Goal: Task Accomplishment & Management: Manage account settings

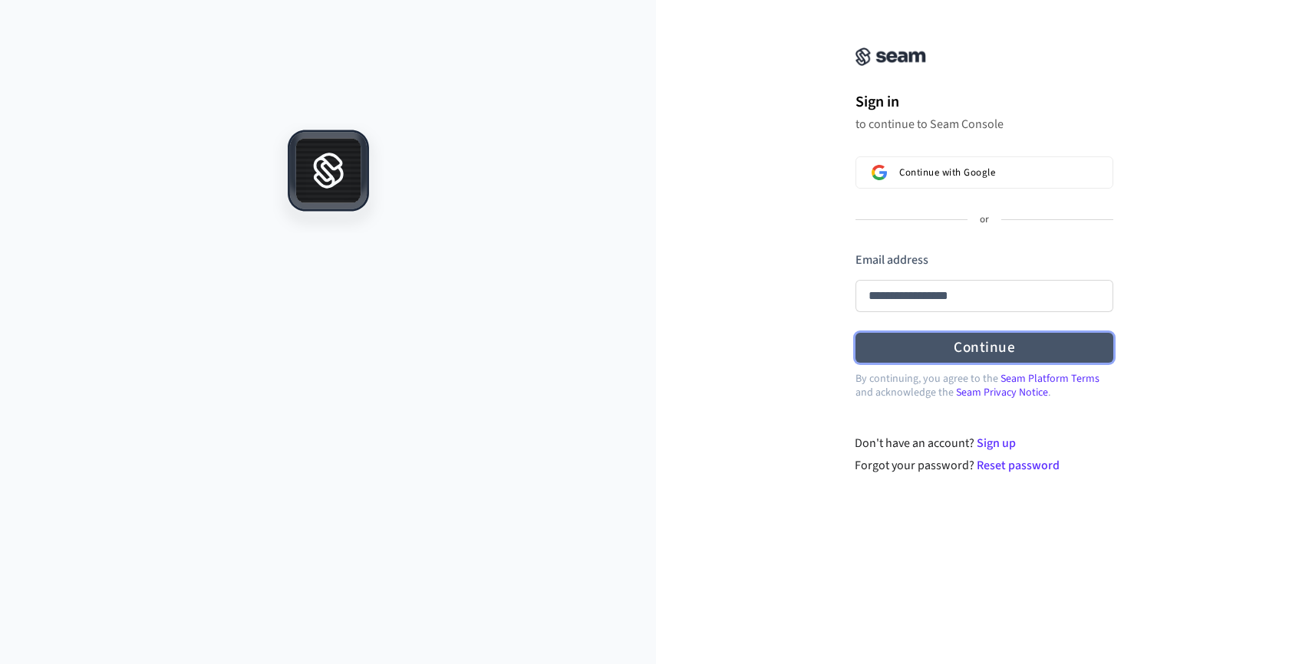
click at [939, 347] on button "Continue" at bounding box center [984, 348] width 258 height 30
type input "**********"
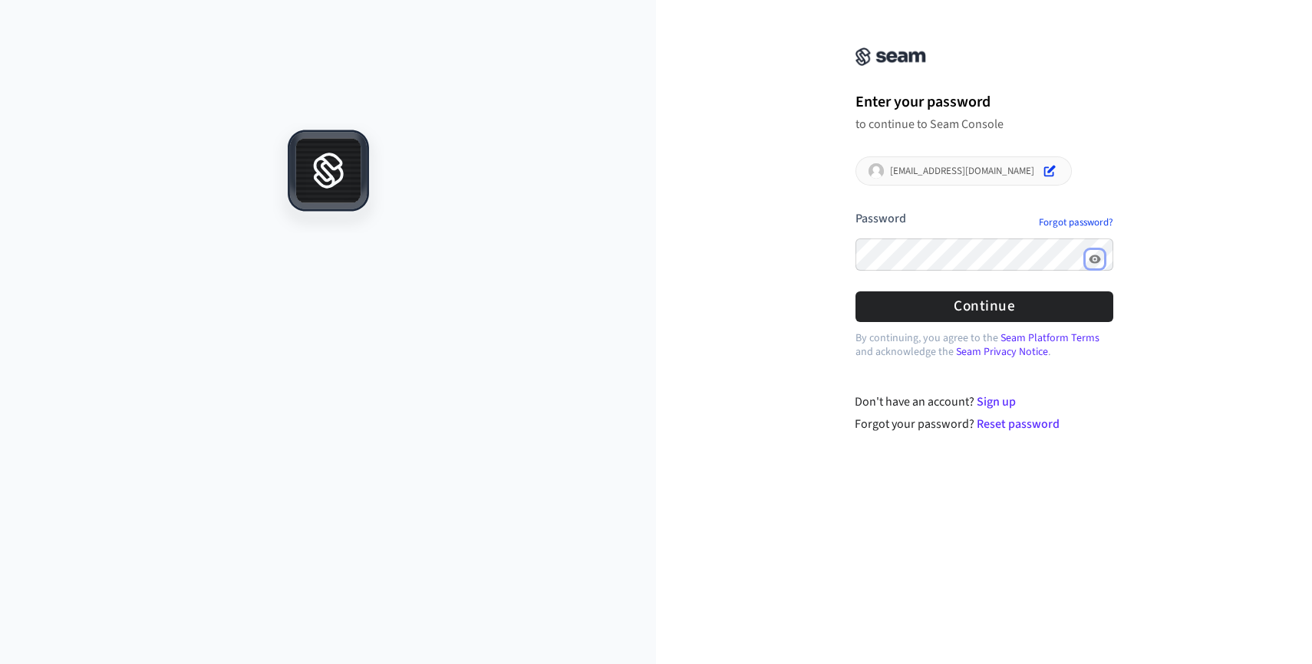
click at [1098, 258] on icon "Show password" at bounding box center [1094, 259] width 12 height 8
click at [1042, 304] on button "Continue" at bounding box center [984, 306] width 258 height 30
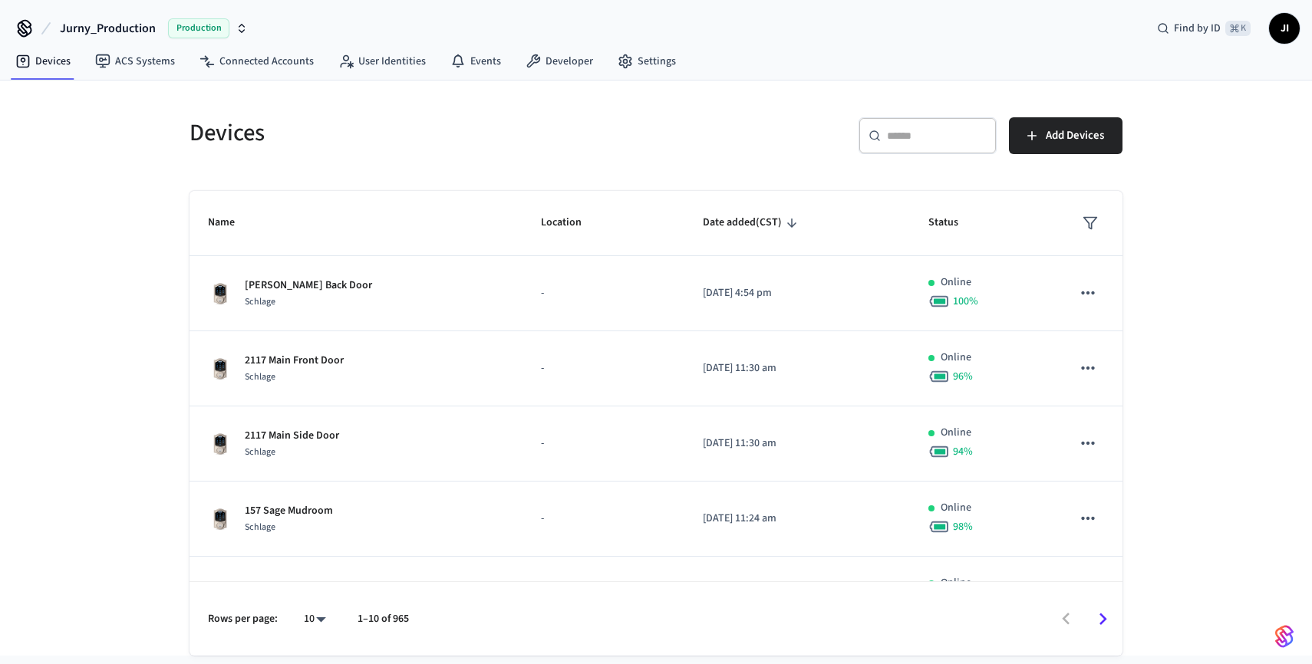
click at [937, 140] on input "text" at bounding box center [937, 135] width 100 height 15
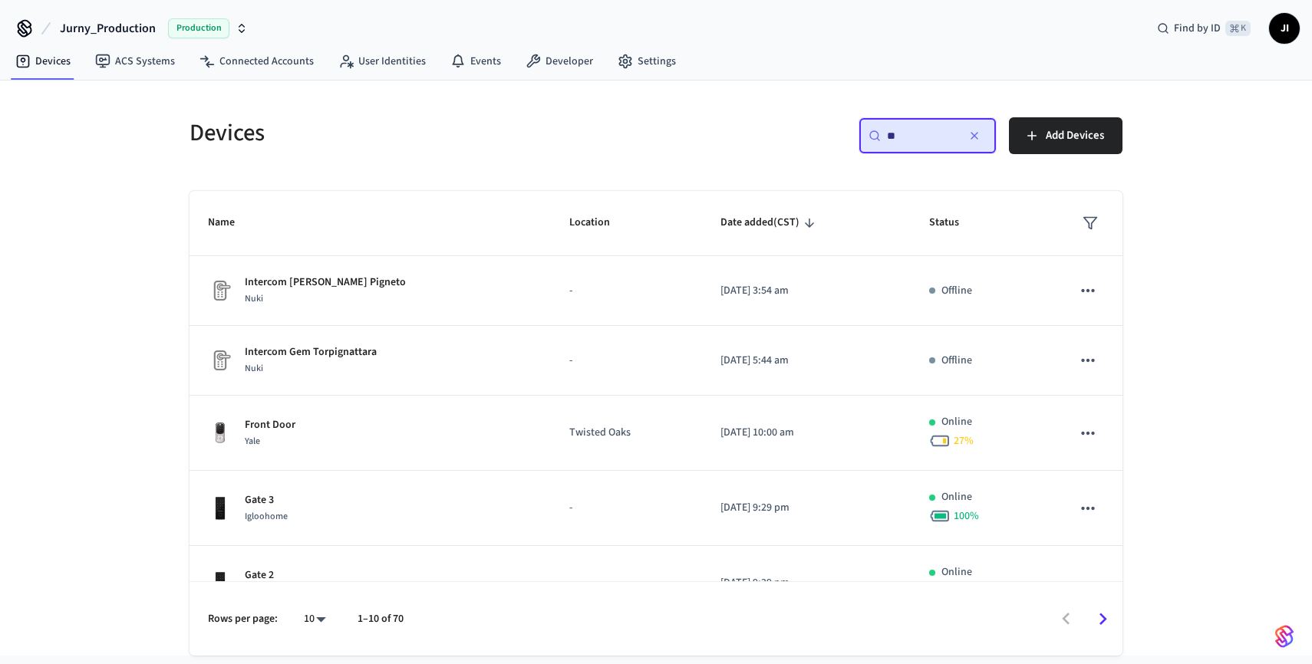
type input "*"
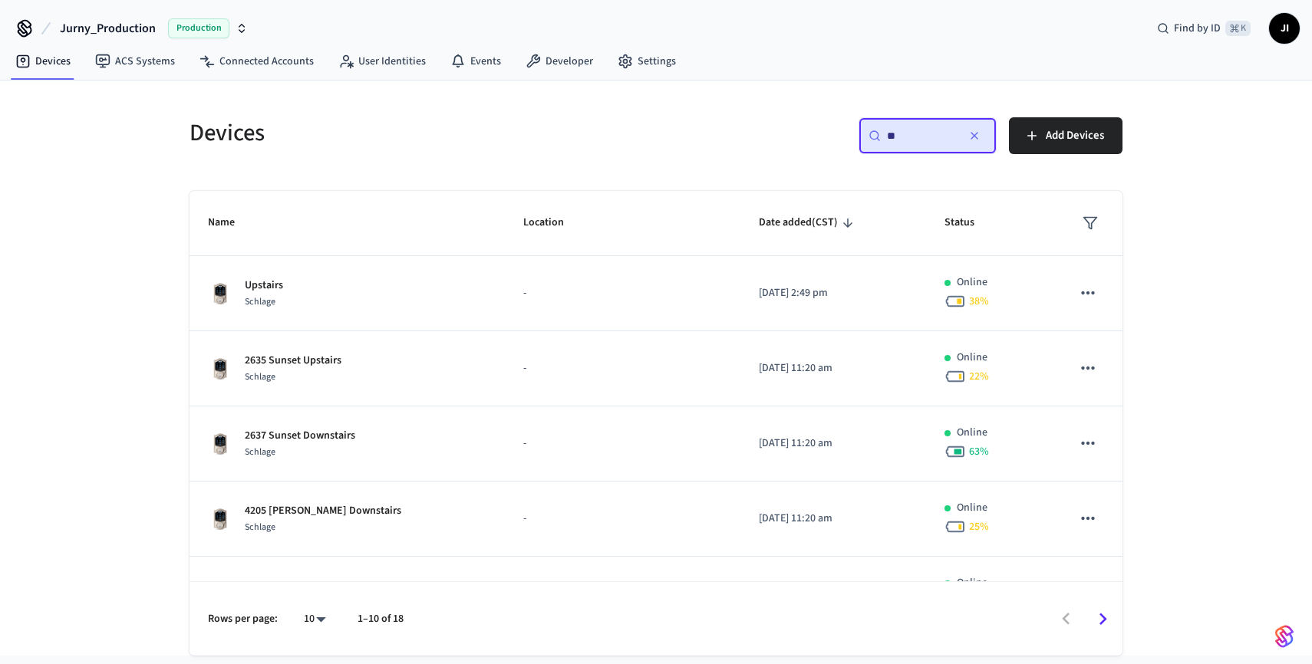
type input "*"
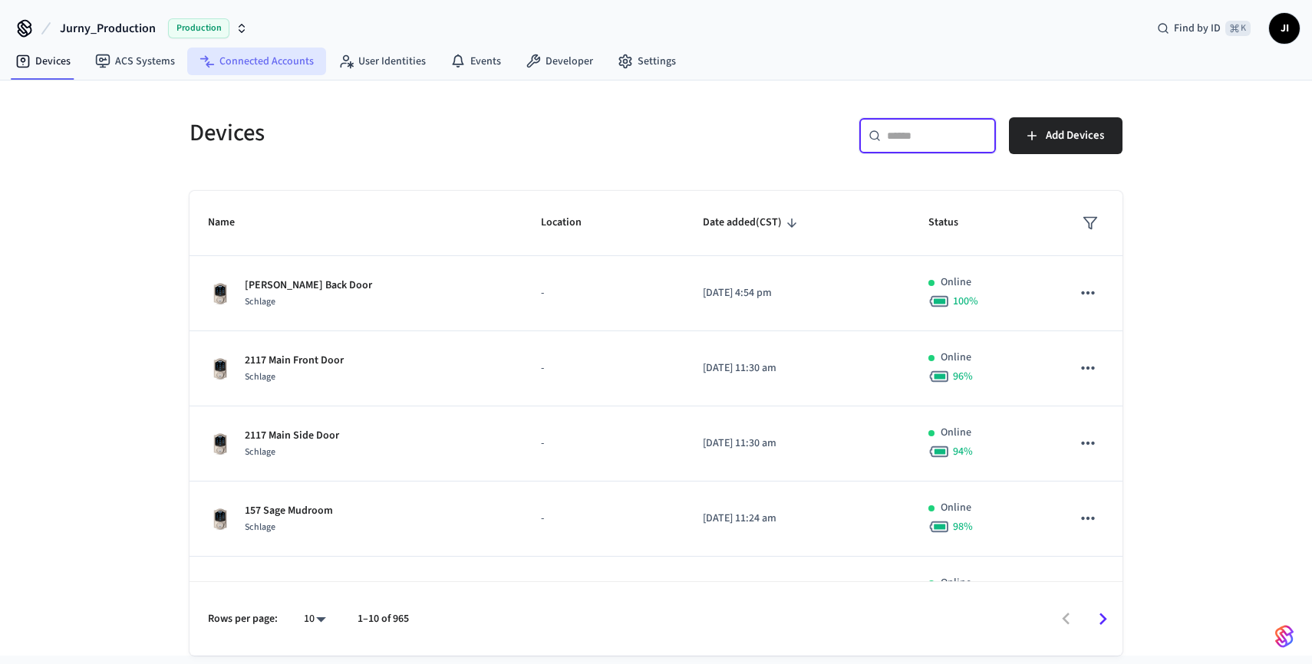
click at [233, 65] on link "Connected Accounts" at bounding box center [256, 62] width 139 height 28
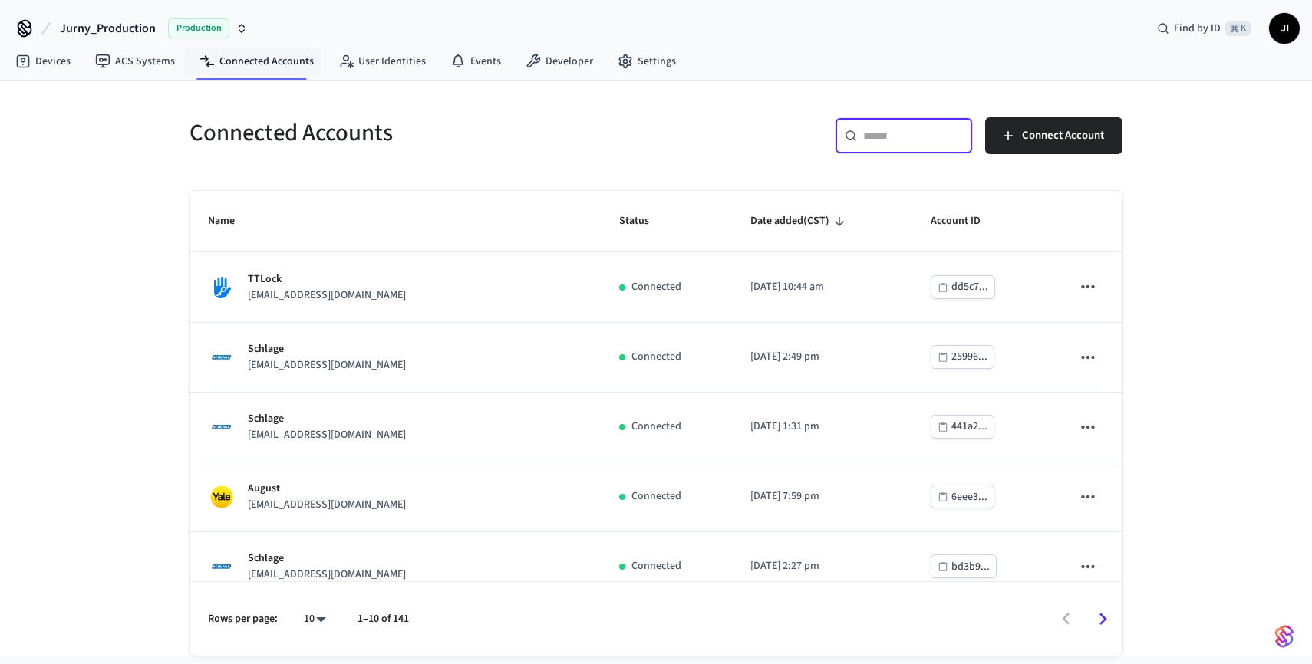
paste input "**********"
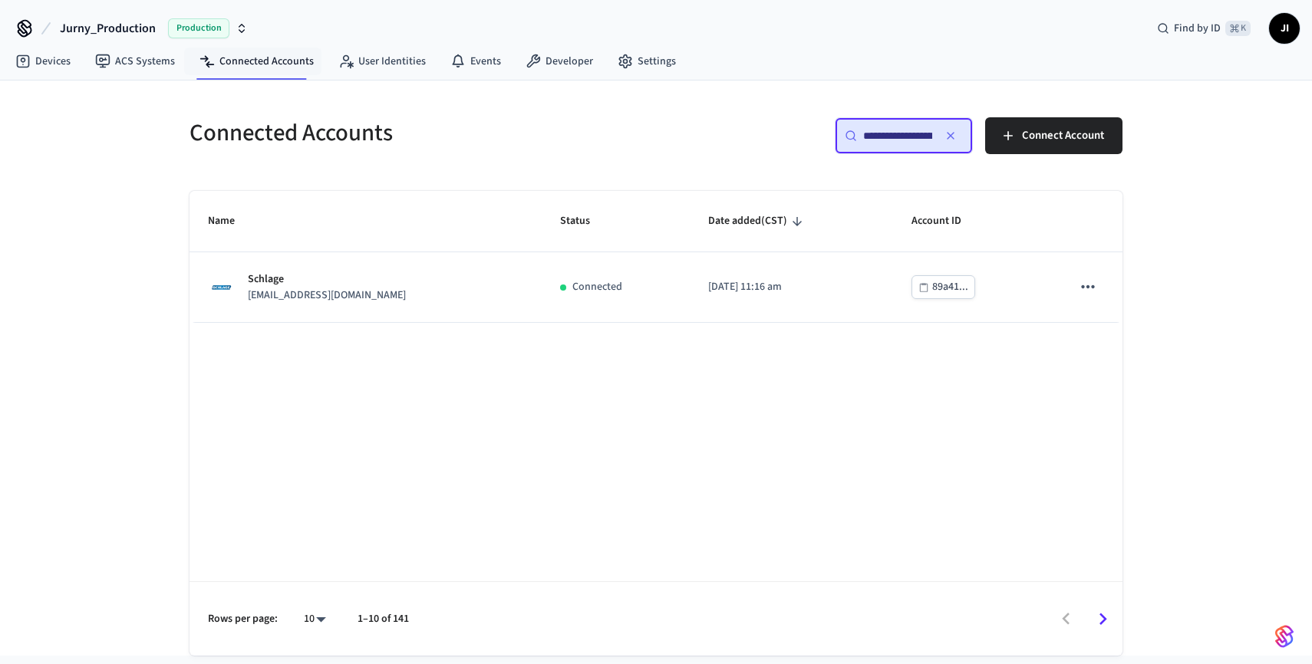
scroll to position [0, 51]
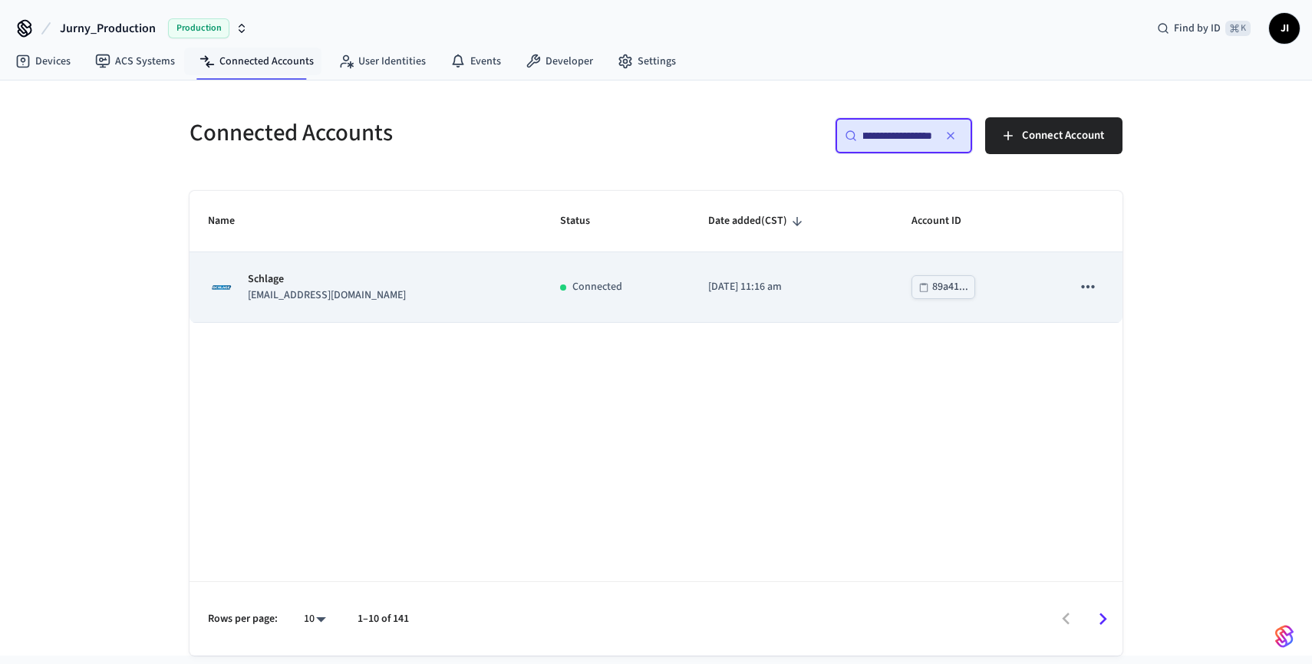
type input "**********"
click at [1089, 285] on icon "sticky table" at bounding box center [1088, 287] width 20 height 20
click at [296, 290] on p "[EMAIL_ADDRESS][DOMAIN_NAME]" at bounding box center [327, 296] width 158 height 16
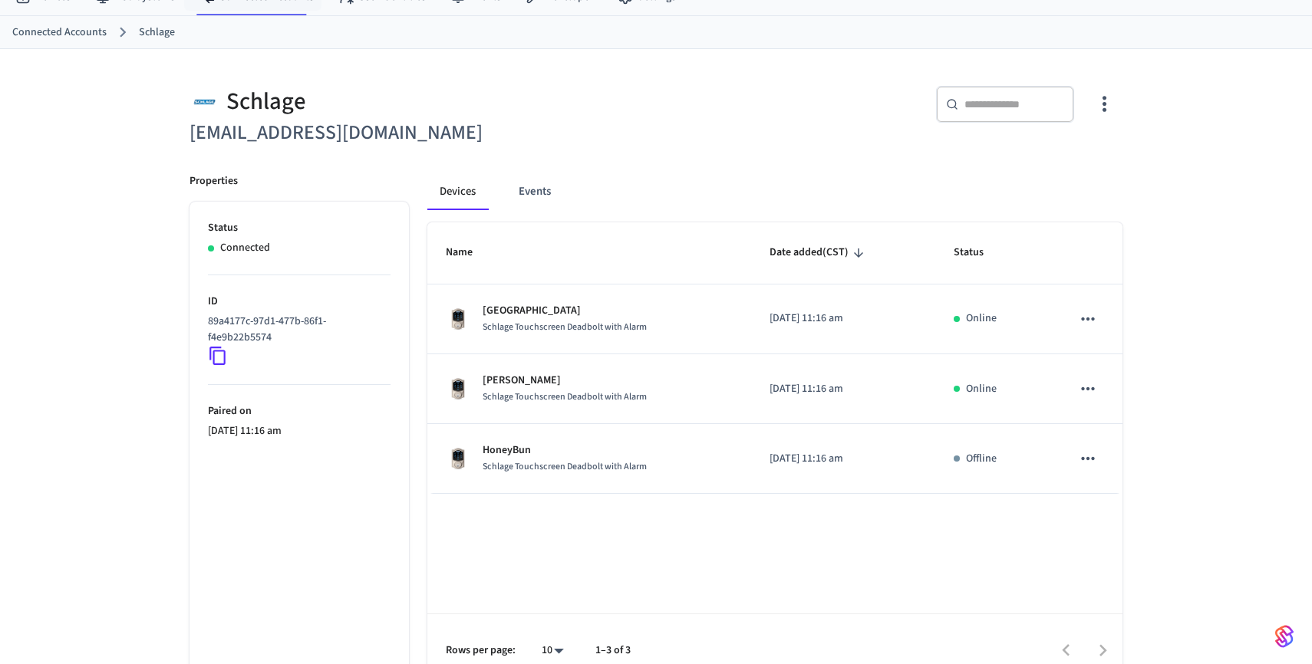
scroll to position [87, 0]
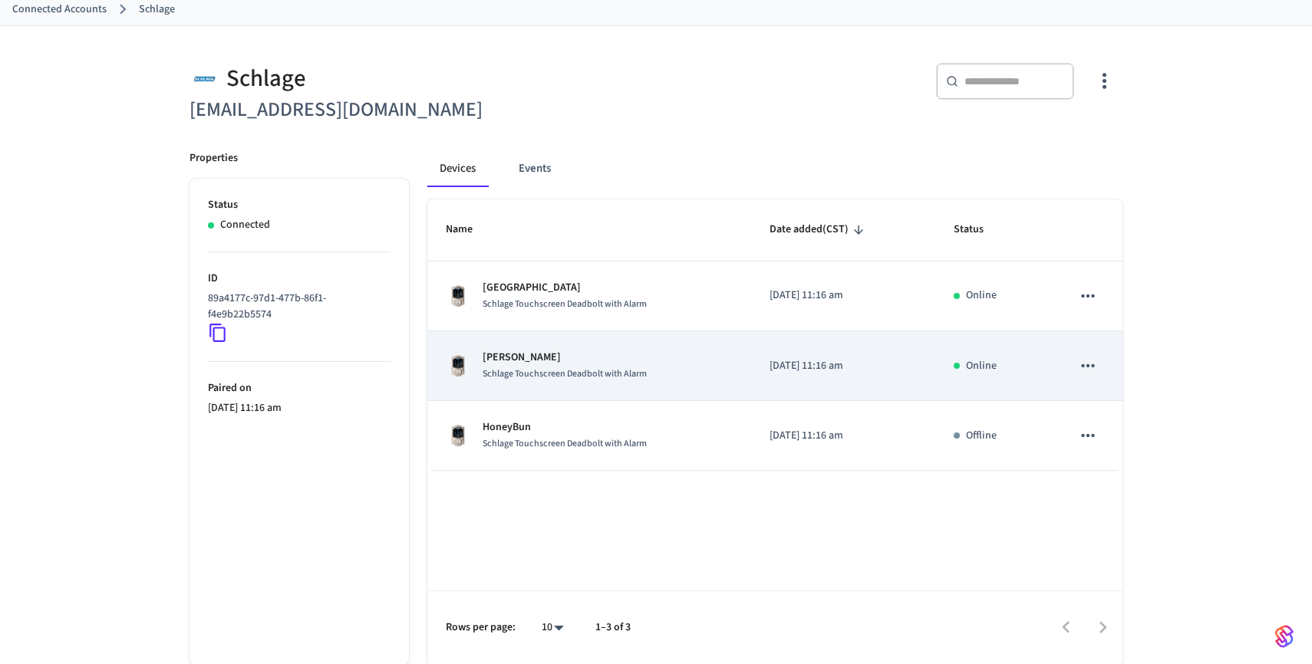
click at [1094, 368] on icon "sticky table" at bounding box center [1088, 366] width 20 height 20
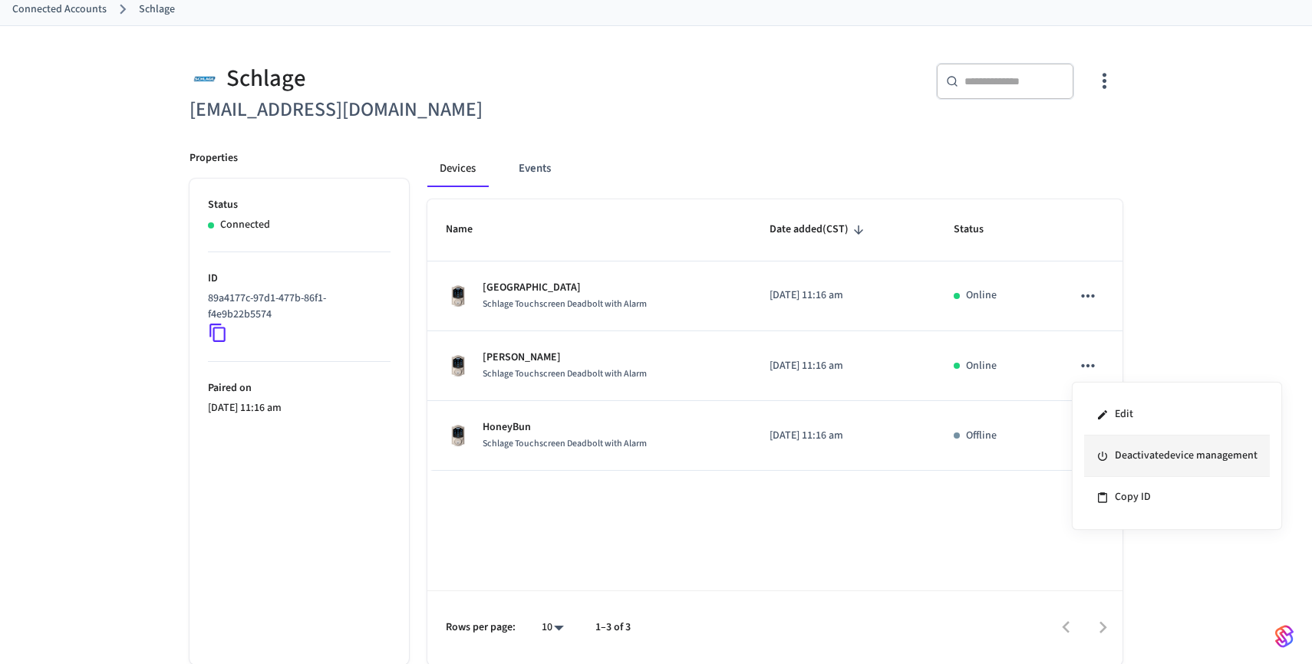
click at [1195, 452] on li "Deactivate device management" at bounding box center [1177, 456] width 186 height 41
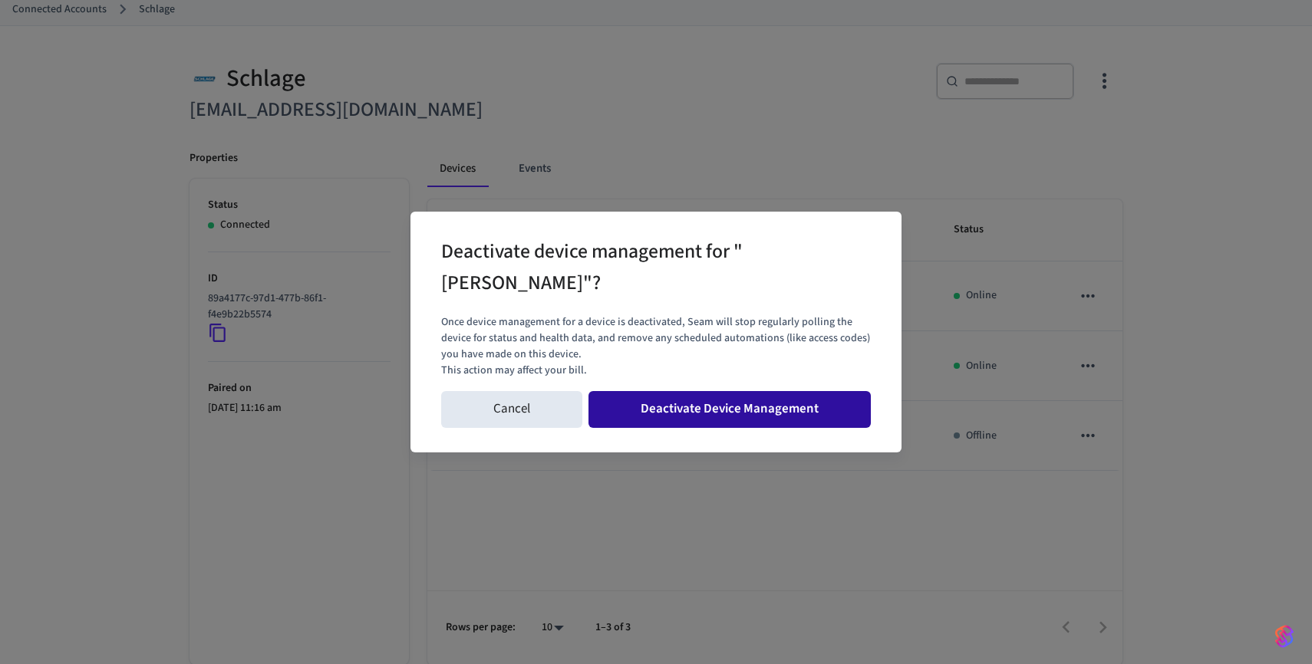
click at [669, 392] on button "Deactivate Device Management" at bounding box center [729, 409] width 282 height 37
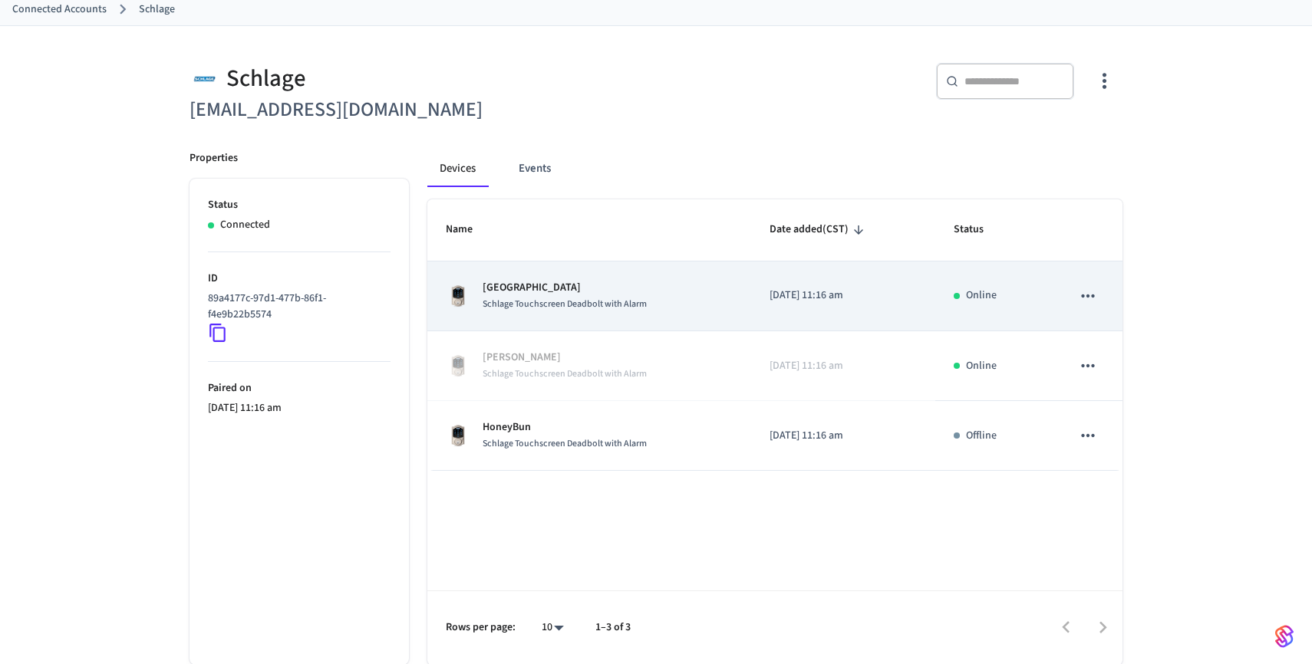
click at [1087, 302] on icon "sticky table" at bounding box center [1088, 296] width 20 height 20
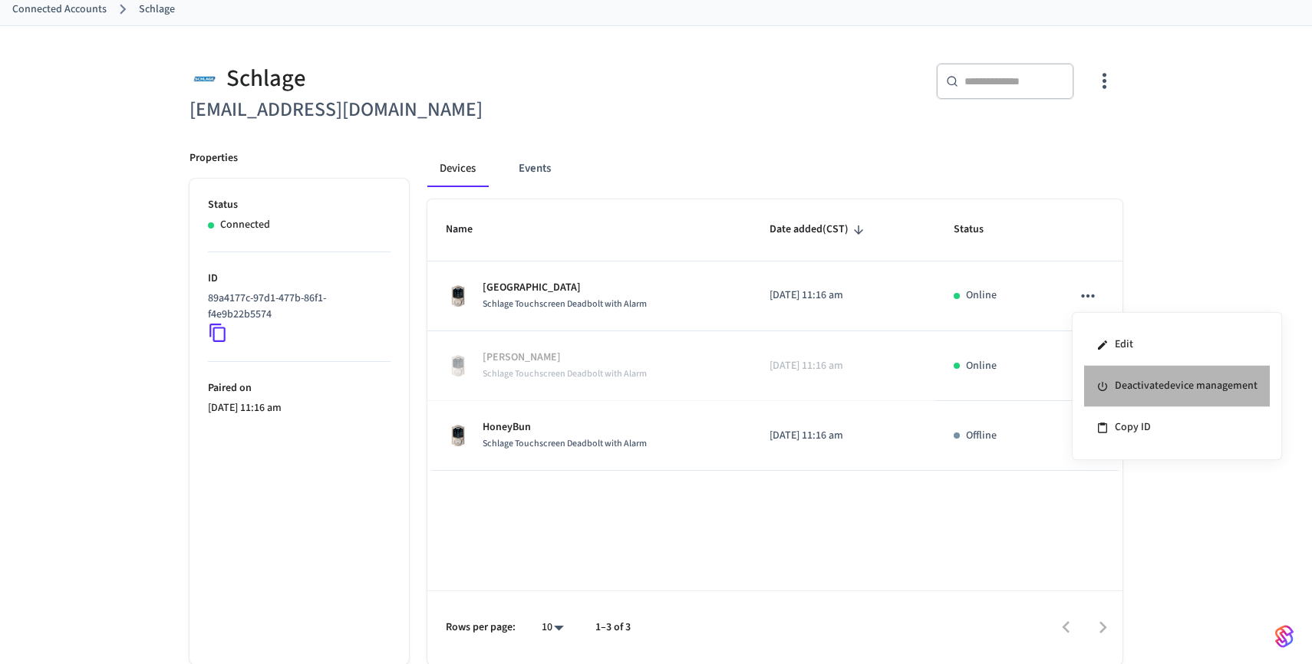
click at [1110, 390] on li "Deactivate device management" at bounding box center [1177, 386] width 186 height 41
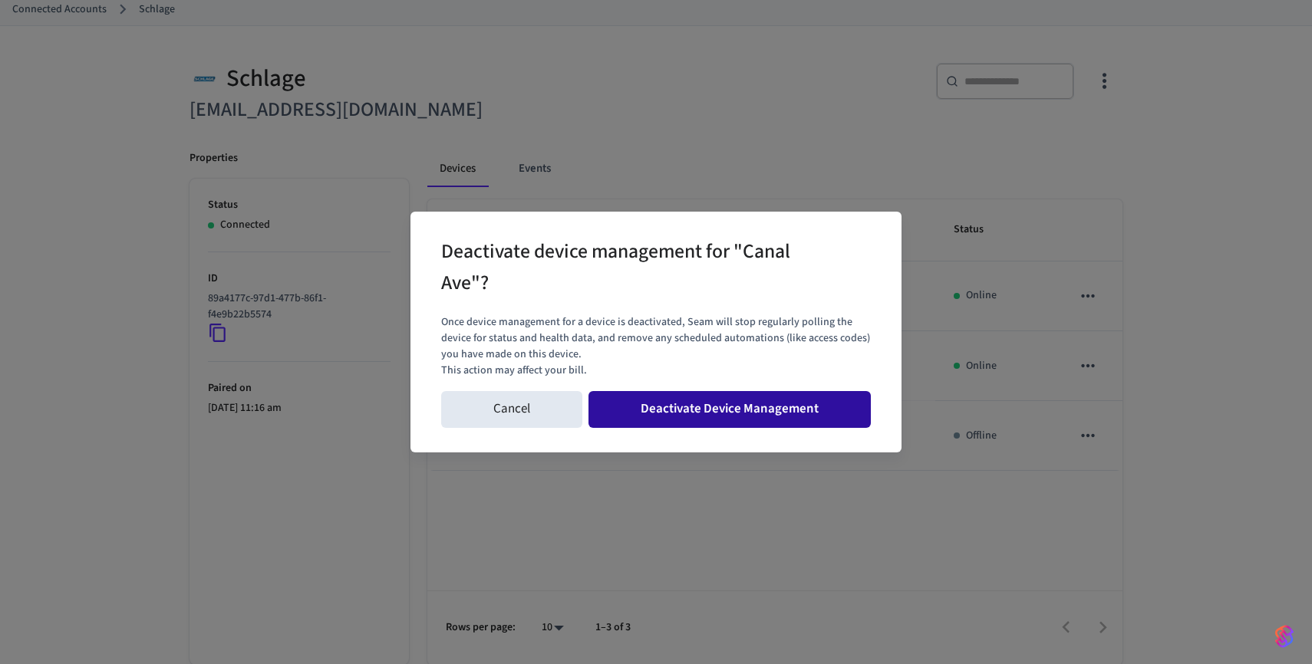
click at [739, 404] on button "Deactivate Device Management" at bounding box center [729, 409] width 282 height 37
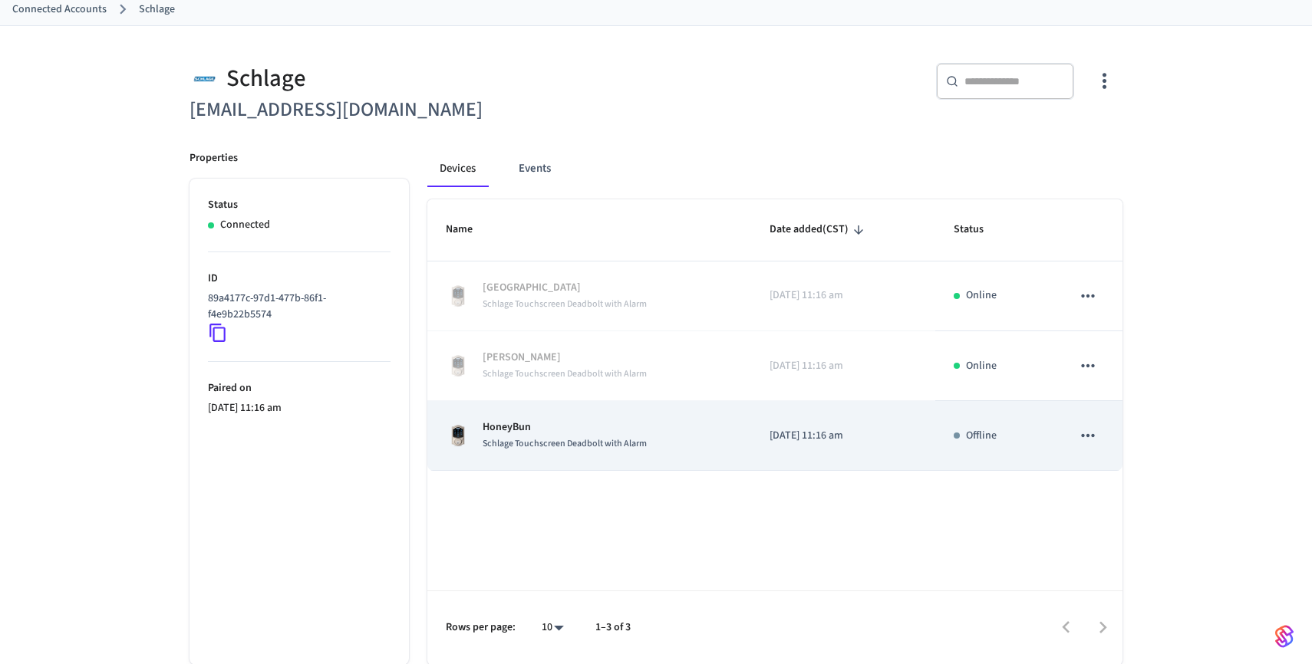
click at [1085, 428] on icon "sticky table" at bounding box center [1088, 436] width 20 height 20
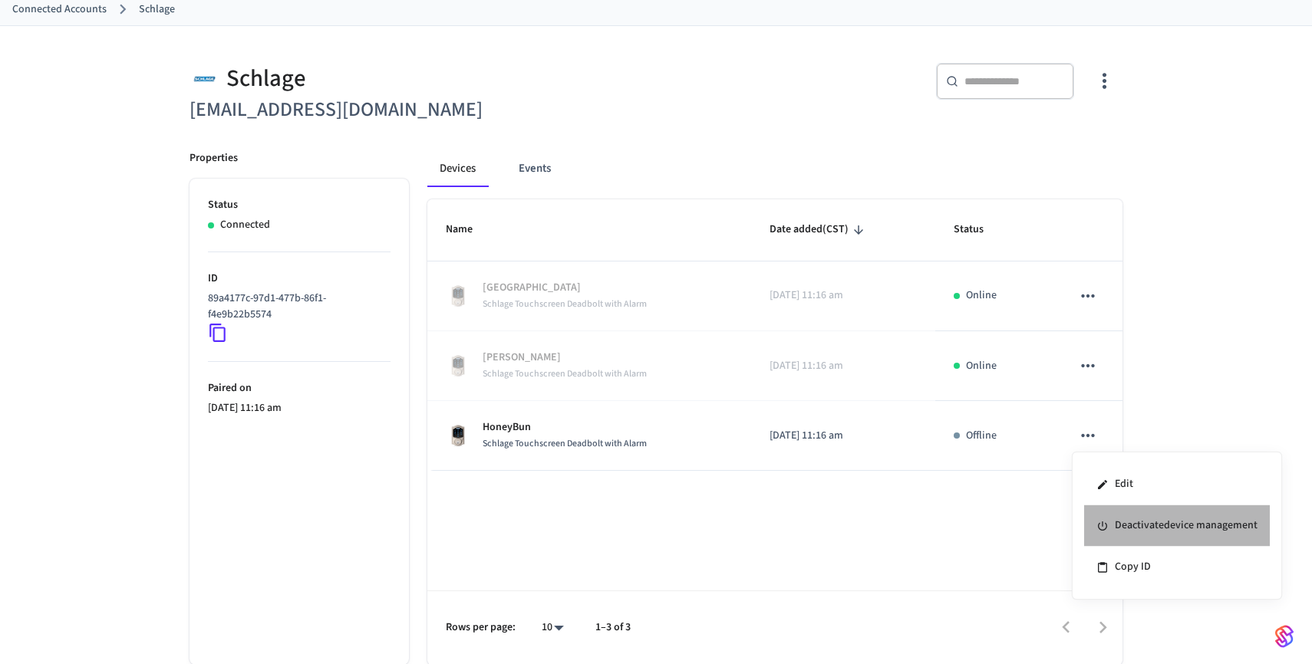
click at [1137, 519] on li "Deactivate device management" at bounding box center [1177, 525] width 186 height 41
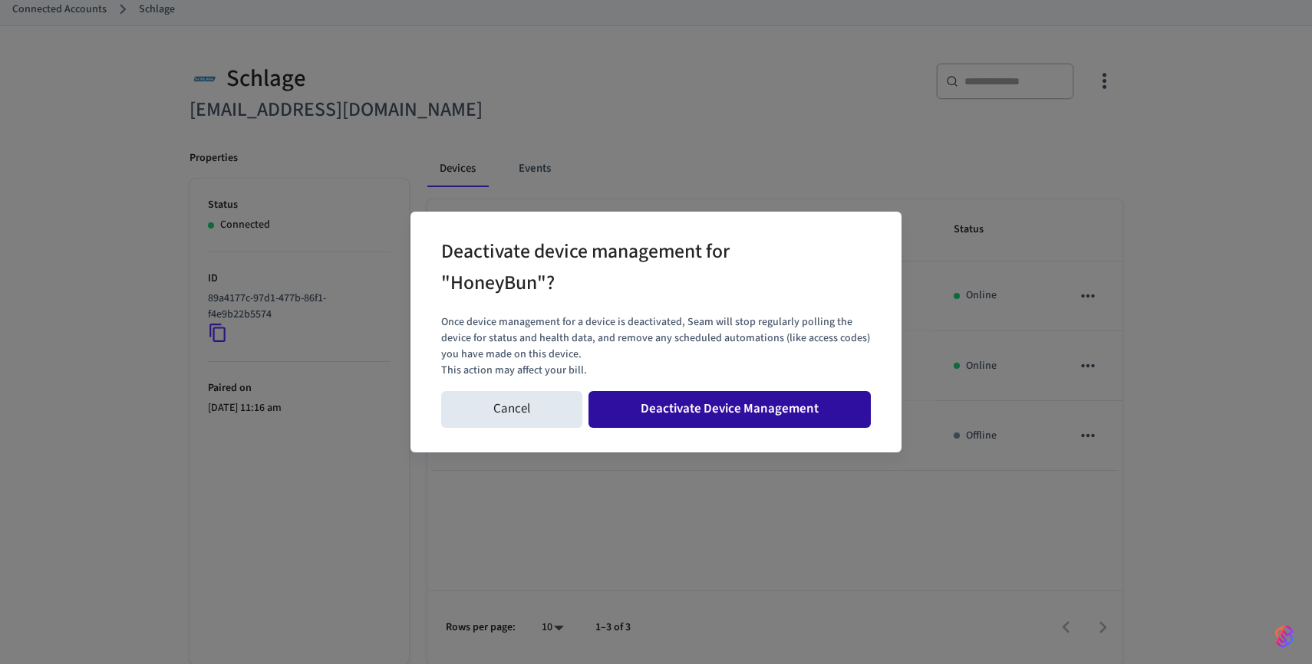
click at [786, 404] on button "Deactivate Device Management" at bounding box center [729, 409] width 282 height 37
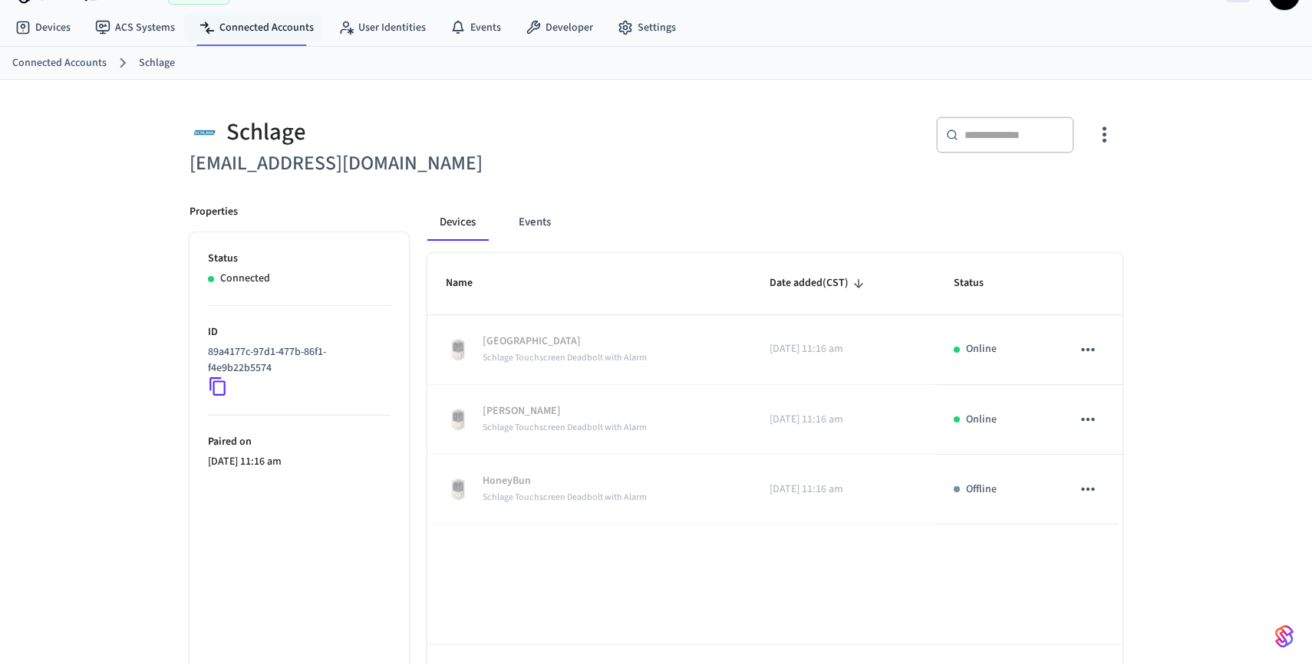
scroll to position [0, 0]
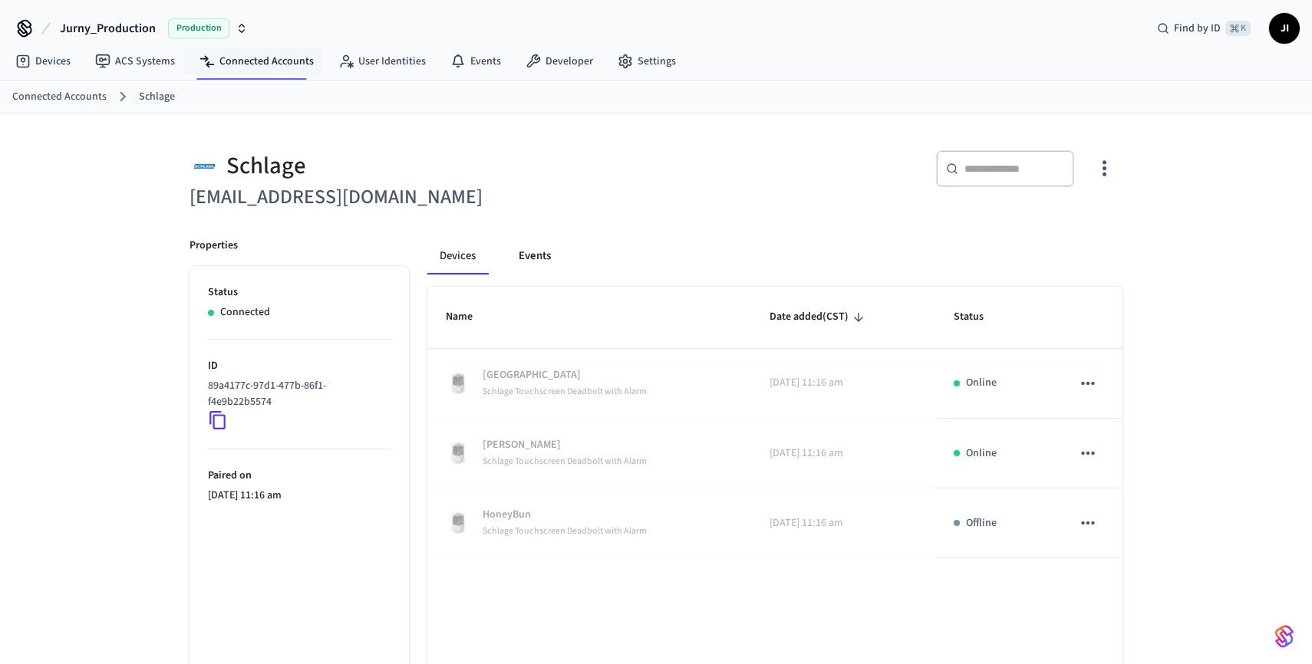
click at [524, 257] on button "Events" at bounding box center [534, 256] width 57 height 37
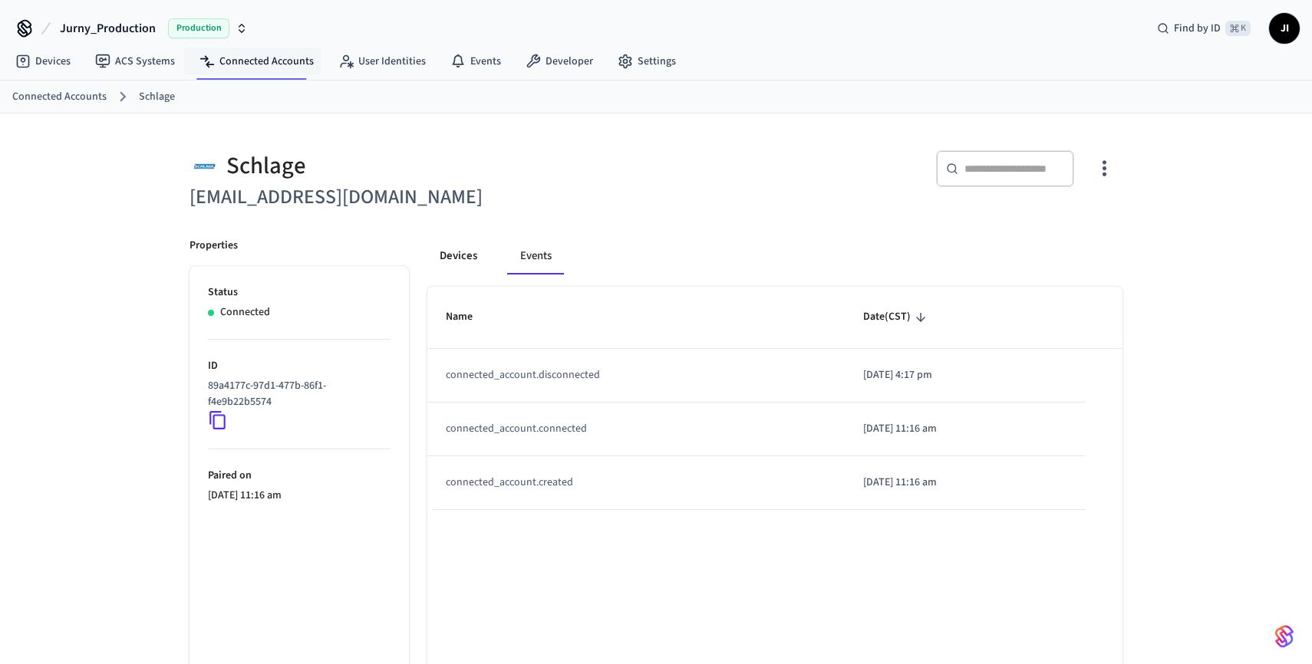
click at [472, 258] on button "Devices" at bounding box center [458, 256] width 62 height 37
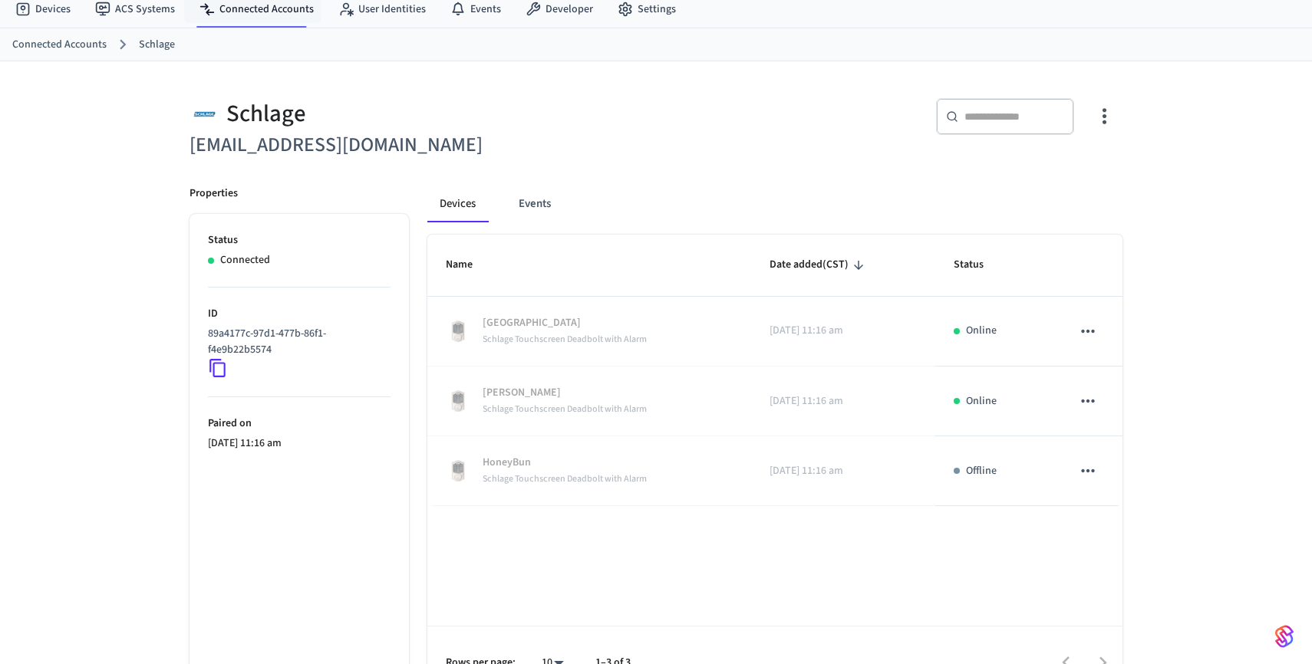
scroll to position [50, 0]
click at [253, 116] on div "Schlage" at bounding box center [417, 115] width 457 height 31
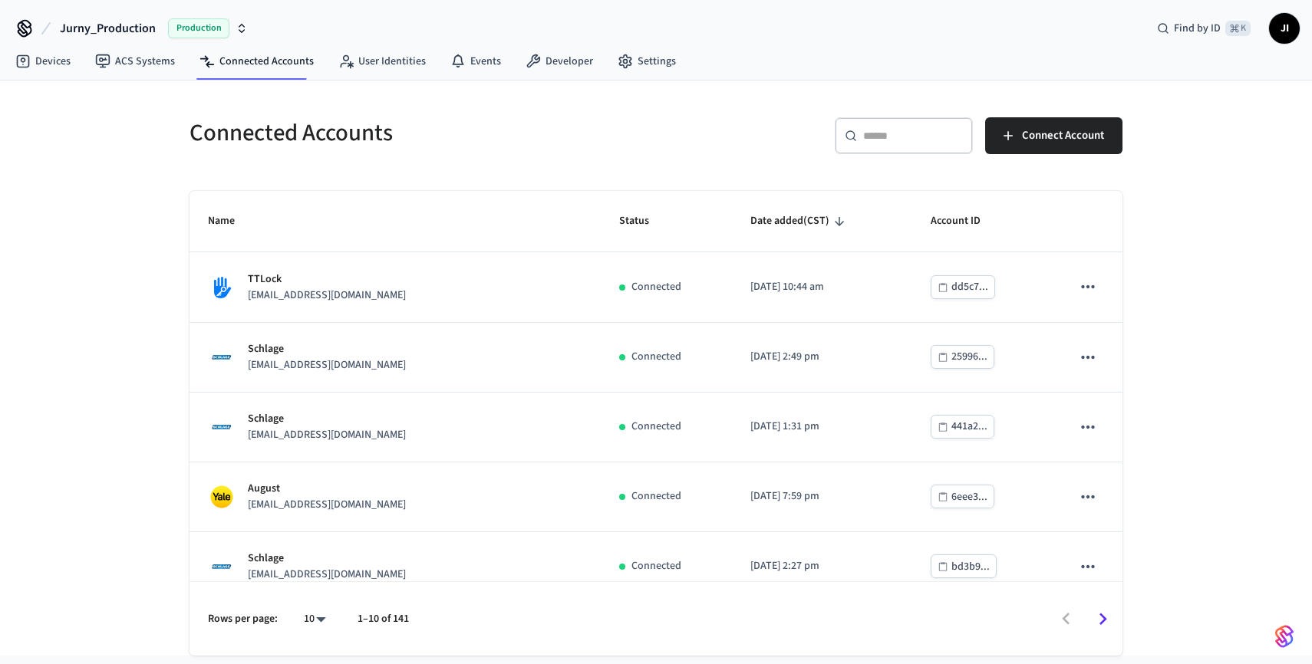
click at [881, 133] on input "text" at bounding box center [913, 135] width 100 height 15
paste input "**********"
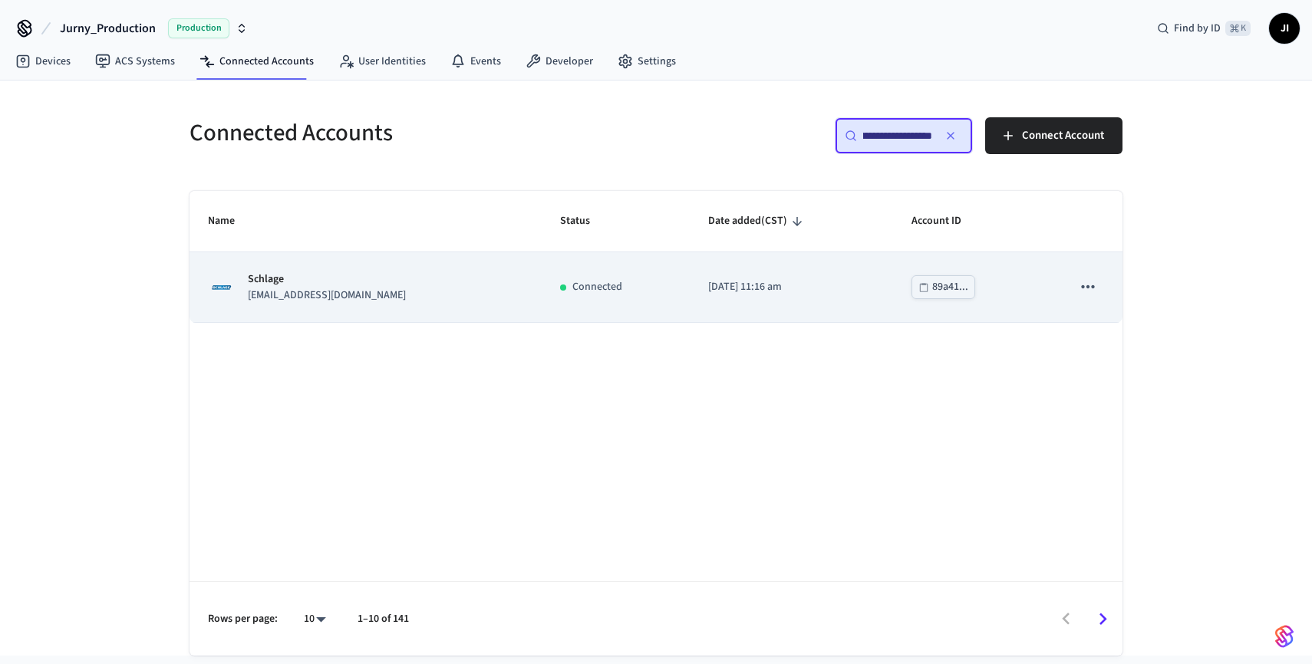
type input "**********"
click at [1079, 285] on icon "sticky table" at bounding box center [1088, 287] width 20 height 20
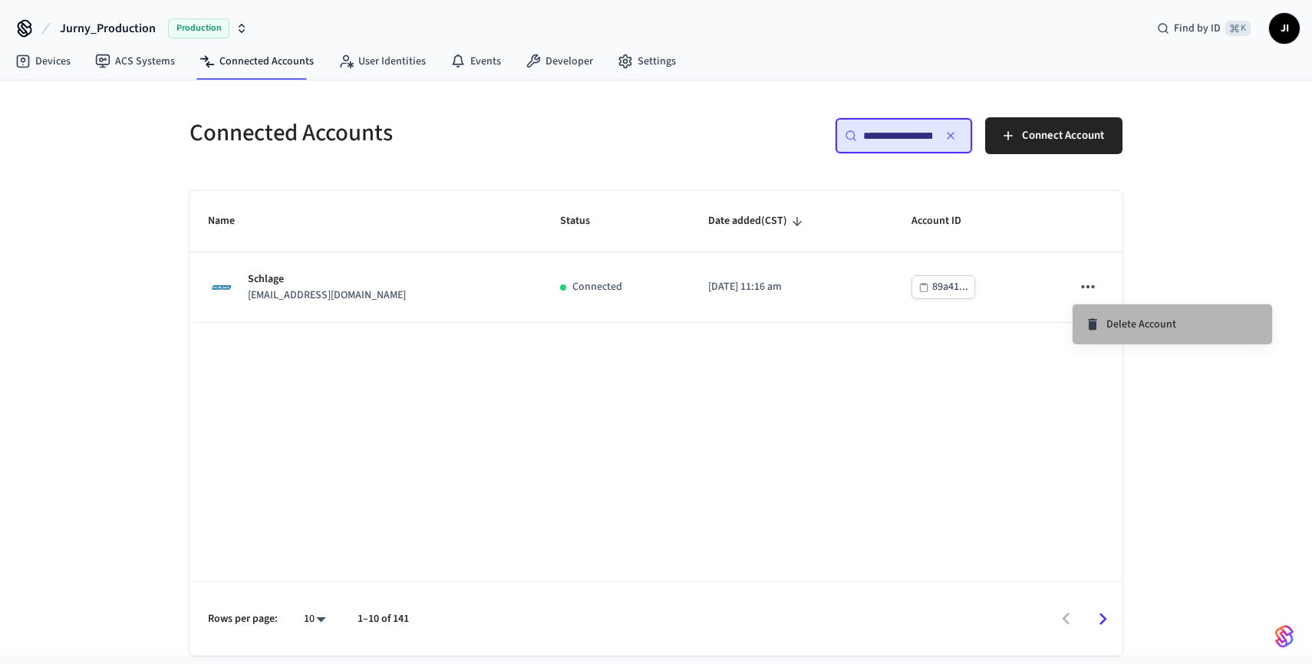
click at [1128, 322] on span "Delete Account" at bounding box center [1141, 324] width 70 height 15
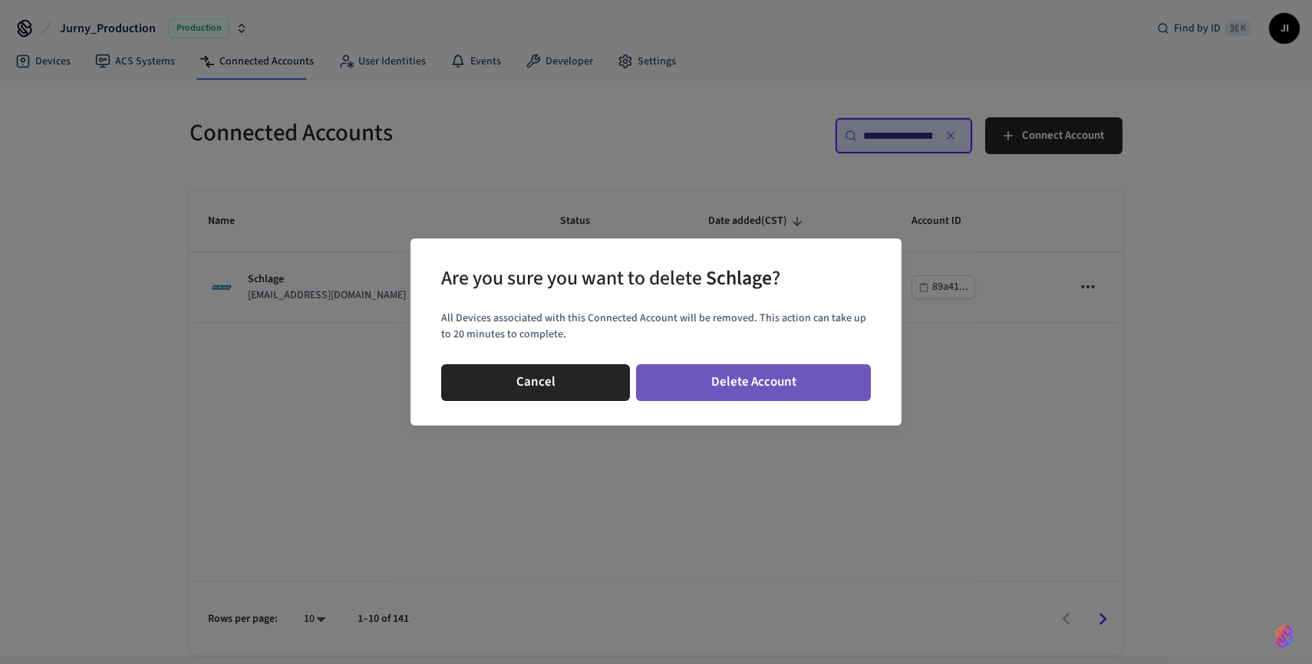
click at [686, 374] on button "Delete Account" at bounding box center [753, 382] width 235 height 37
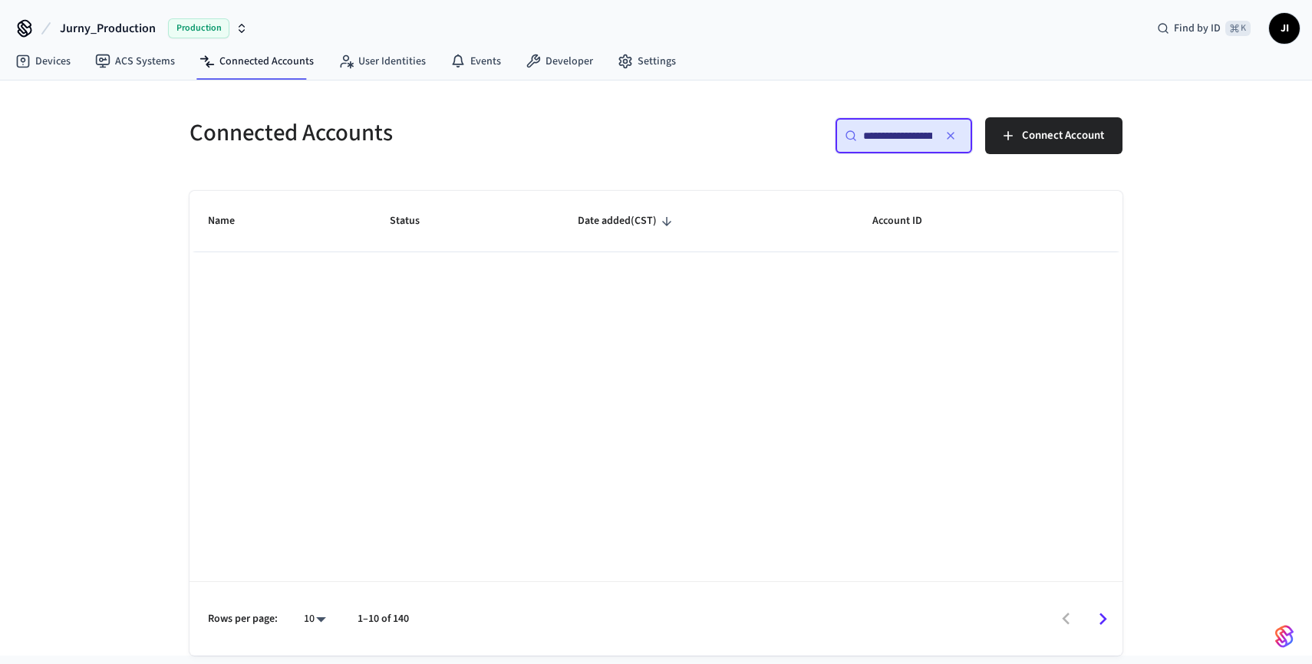
click at [955, 137] on icon "button" at bounding box center [950, 136] width 12 height 12
